Goal: Information Seeking & Learning: Learn about a topic

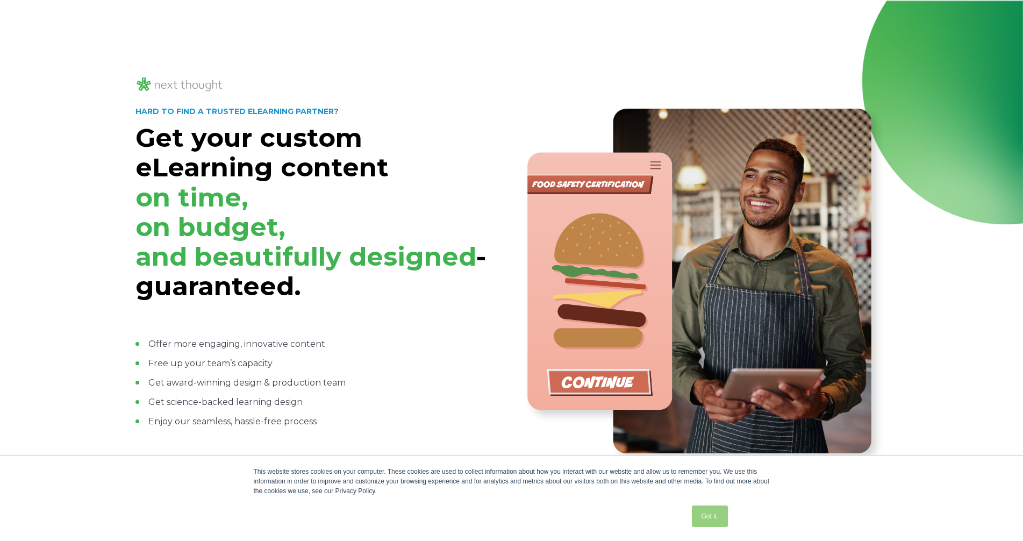
click at [703, 511] on link "Got it." at bounding box center [709, 517] width 35 height 22
